Goal: Navigation & Orientation: Find specific page/section

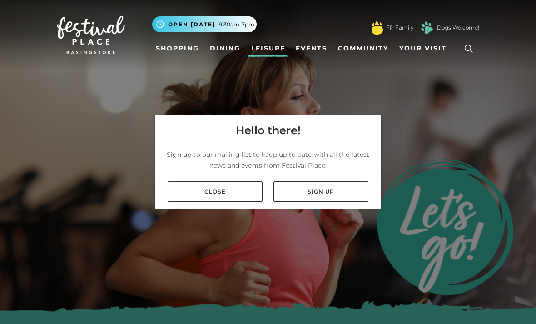
click at [228, 198] on link "Close" at bounding box center [215, 191] width 95 height 20
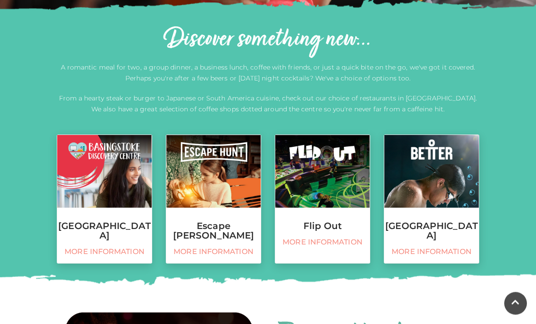
scroll to position [302, 0]
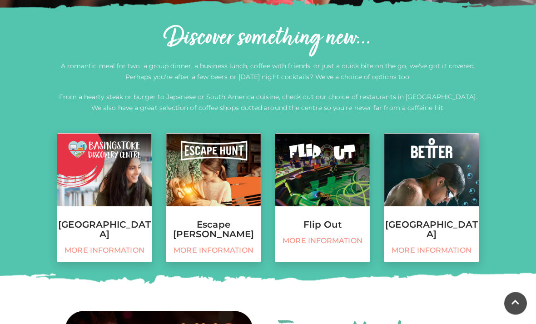
click at [442, 228] on h3 "Basingstoke Sports Centre" at bounding box center [431, 229] width 94 height 19
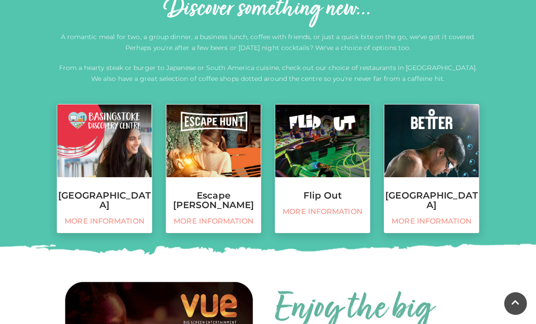
click at [134, 202] on h3 "[GEOGRAPHIC_DATA]" at bounding box center [104, 200] width 94 height 19
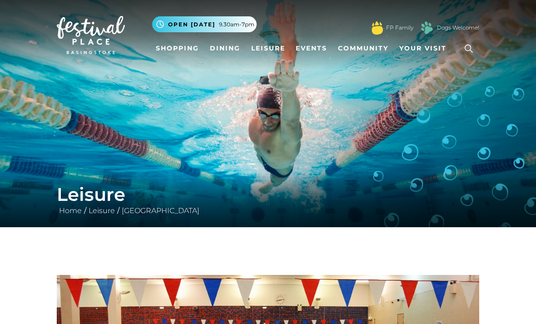
click at [369, 51] on link "Community" at bounding box center [363, 48] width 58 height 17
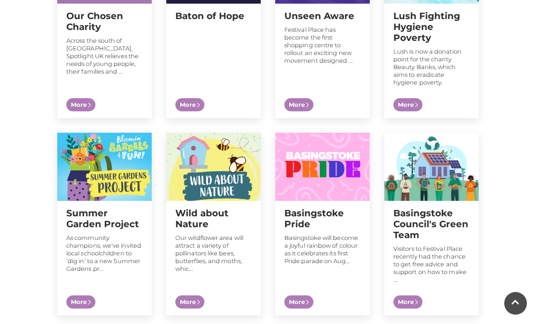
scroll to position [405, 0]
